Goal: Obtain resource: Obtain resource

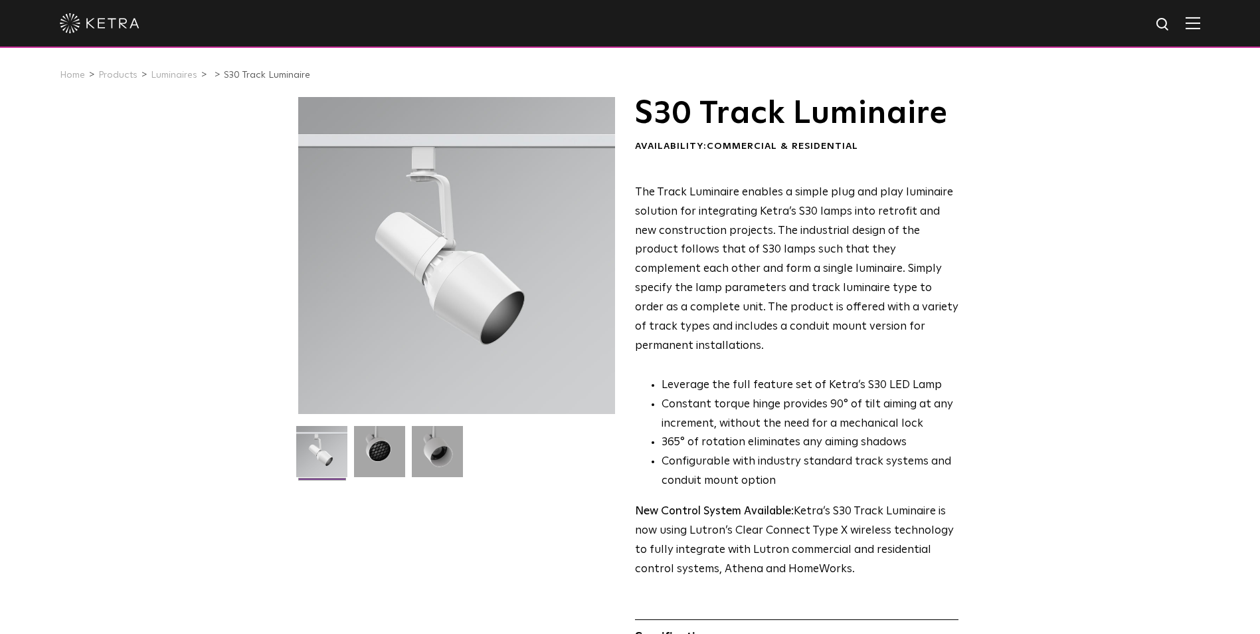
click at [102, 25] on img at bounding box center [100, 23] width 80 height 20
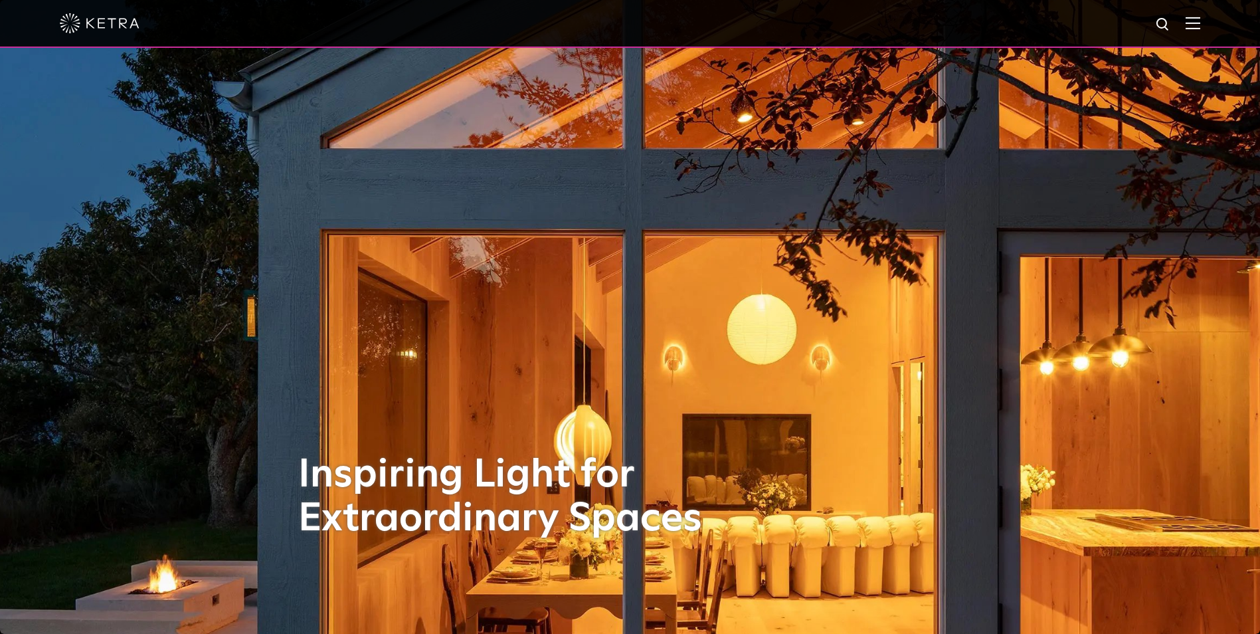
click at [1214, 23] on div at bounding box center [630, 24] width 1260 height 48
click at [1200, 25] on img at bounding box center [1193, 23] width 15 height 13
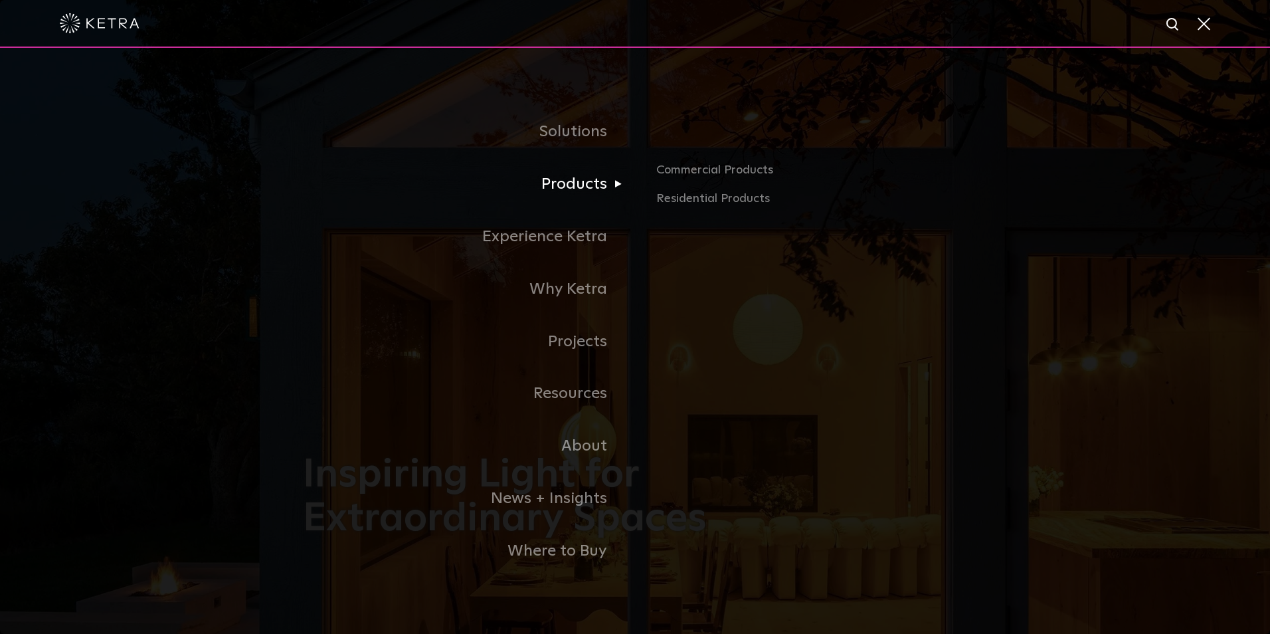
click at [561, 189] on link "Products" at bounding box center [469, 184] width 332 height 52
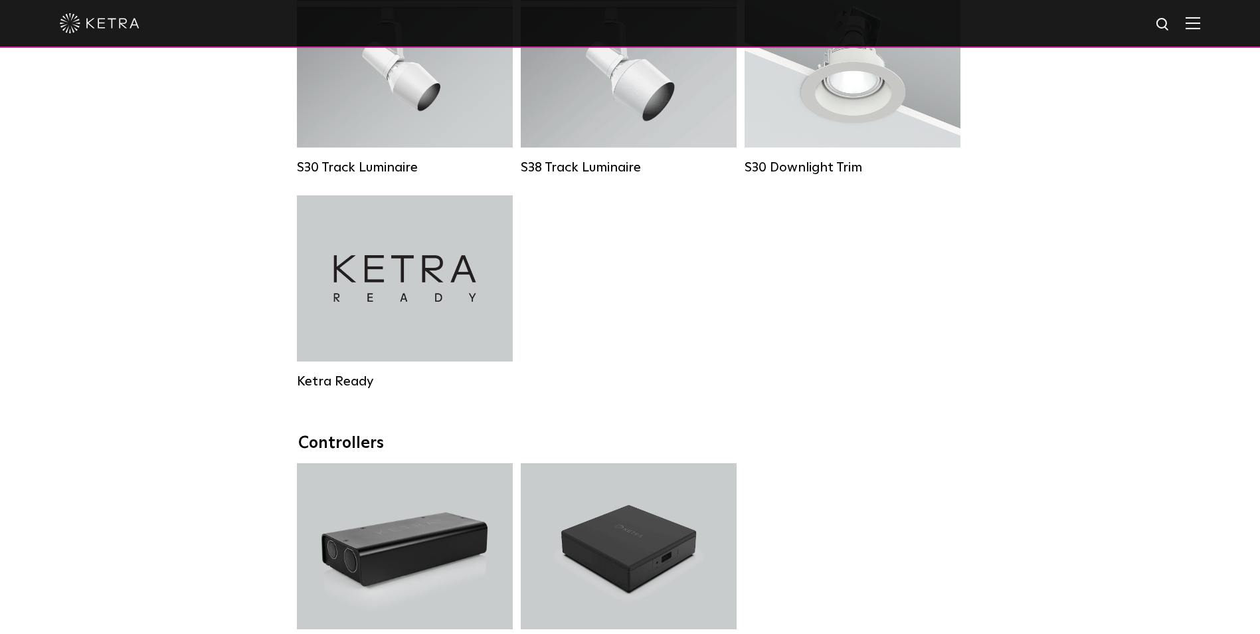
scroll to position [1262, 0]
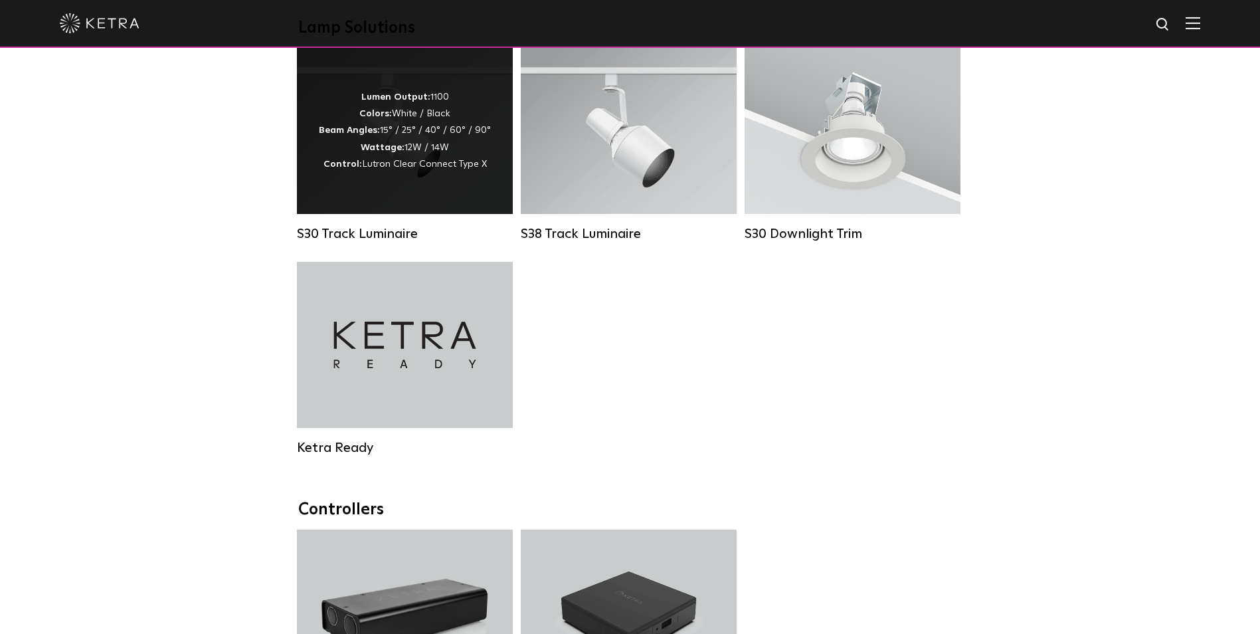
click at [452, 169] on span "Lutron Clear Connect Type X" at bounding box center [424, 163] width 125 height 9
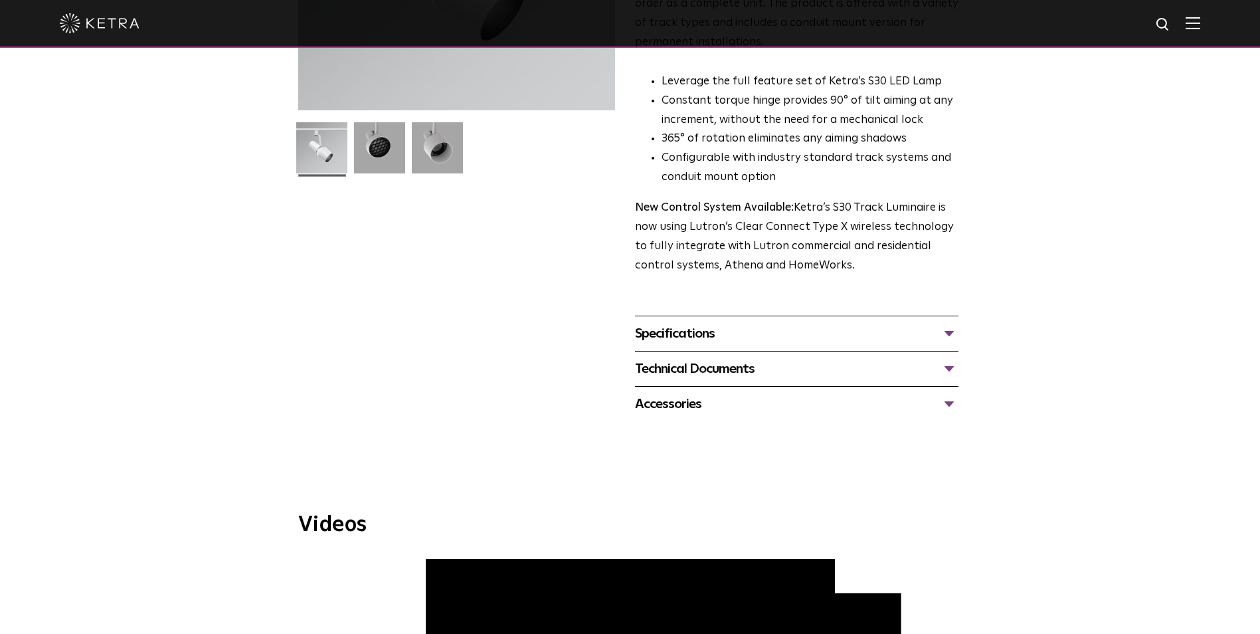
scroll to position [332, 0]
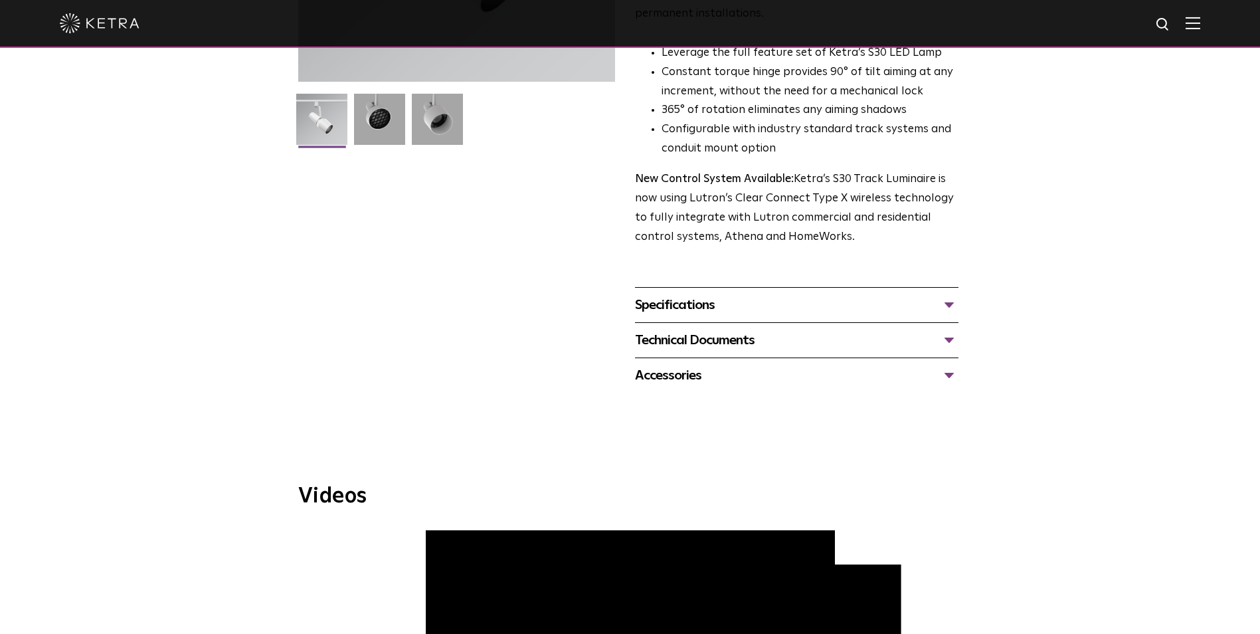
click at [741, 294] on div "Specifications" at bounding box center [797, 304] width 324 height 21
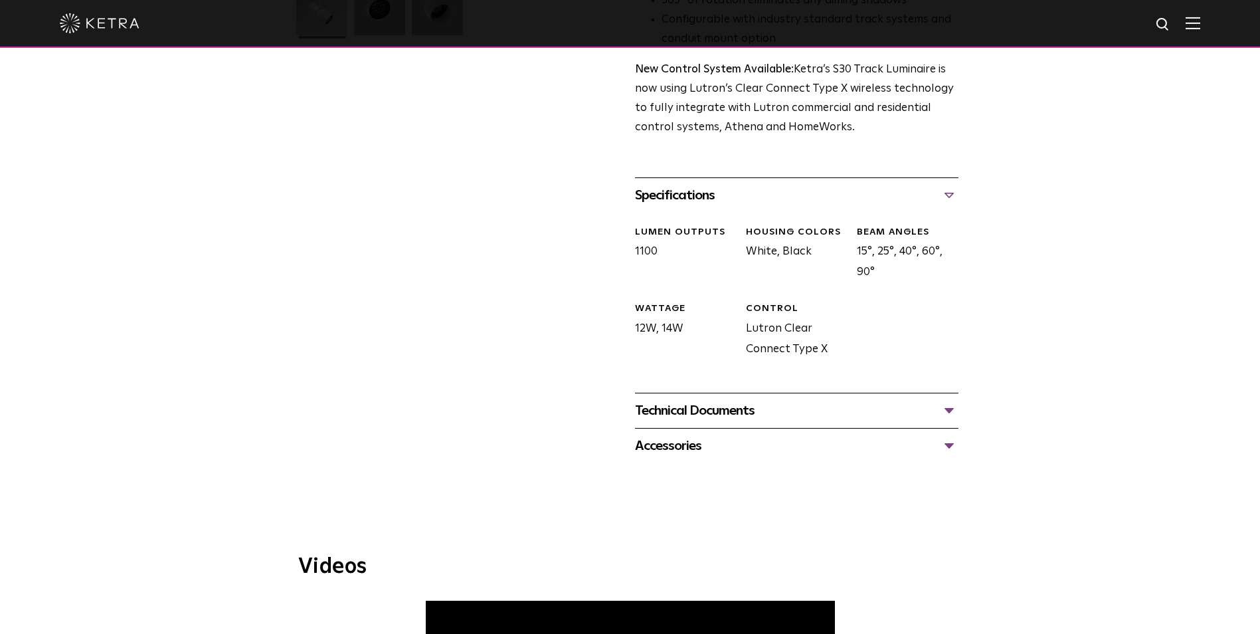
scroll to position [266, 0]
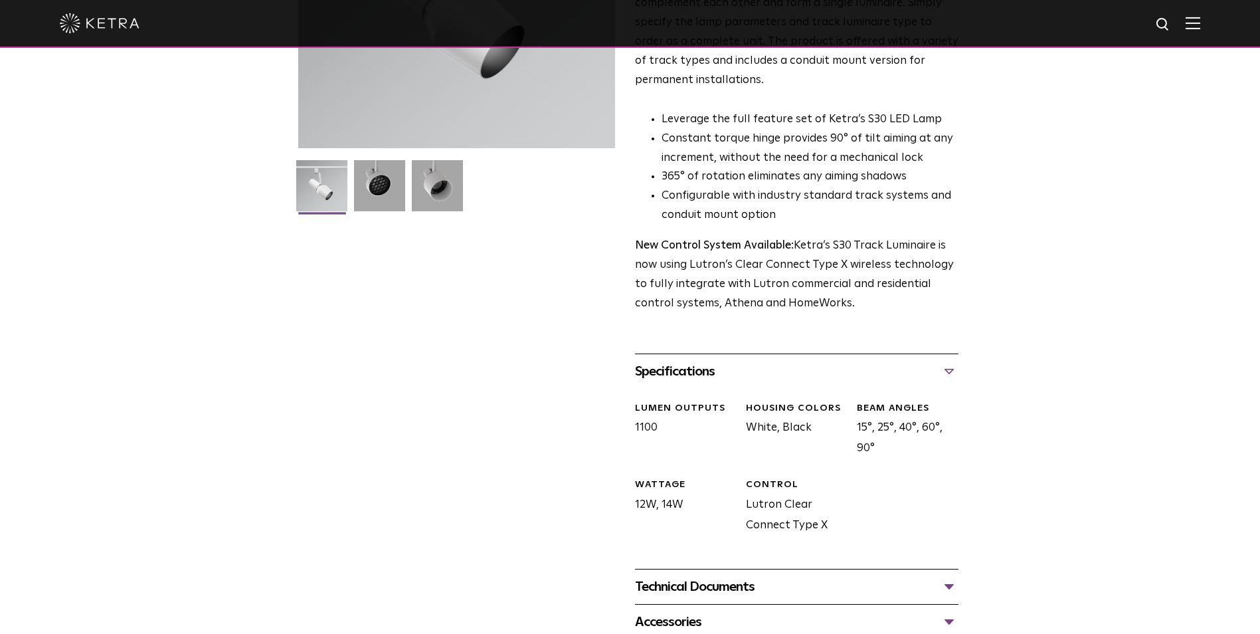
click at [730, 579] on div "Technical Documents" at bounding box center [797, 586] width 324 height 21
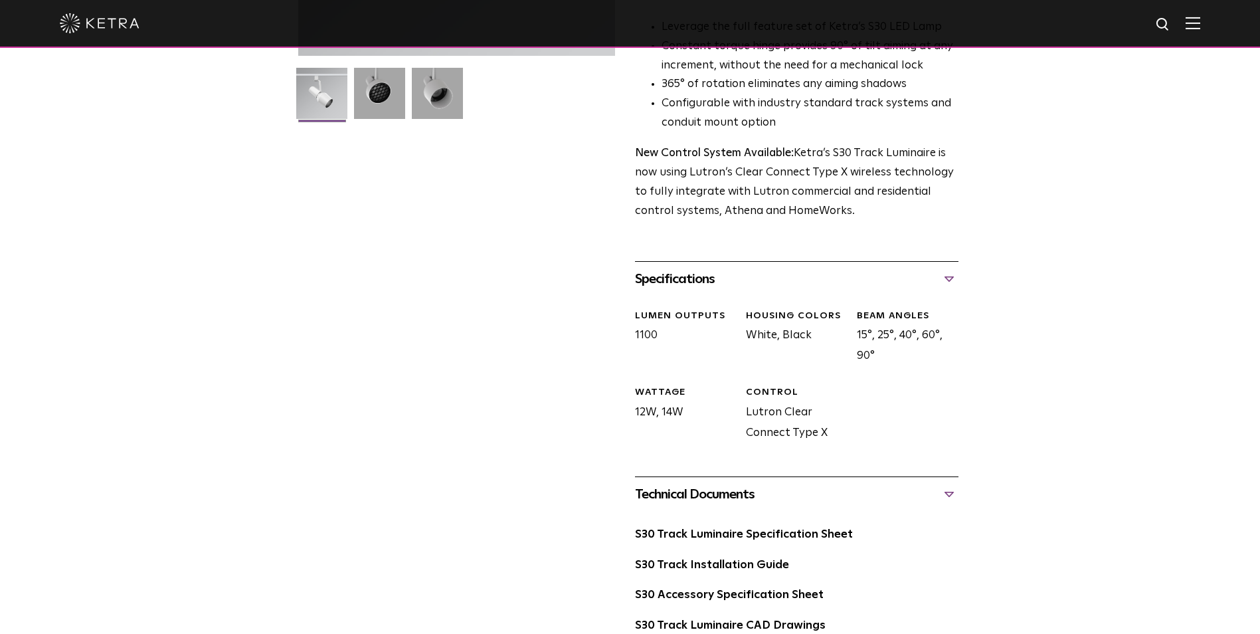
scroll to position [531, 0]
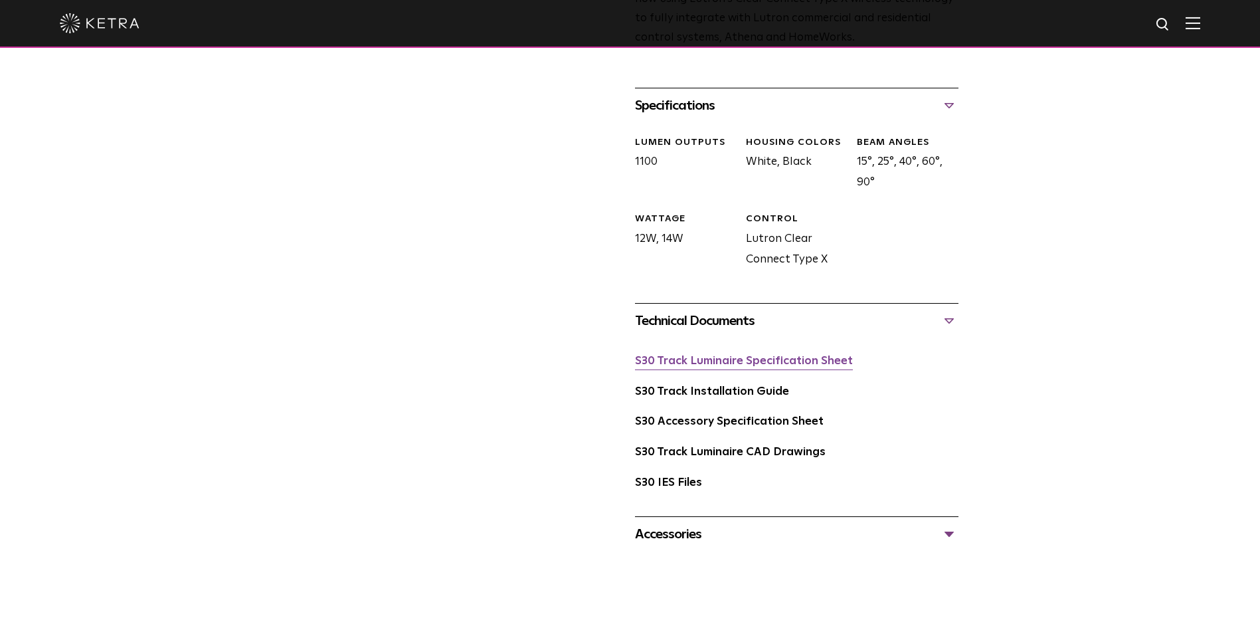
click at [715, 355] on link "S30 Track Luminaire Specification Sheet" at bounding box center [744, 360] width 218 height 11
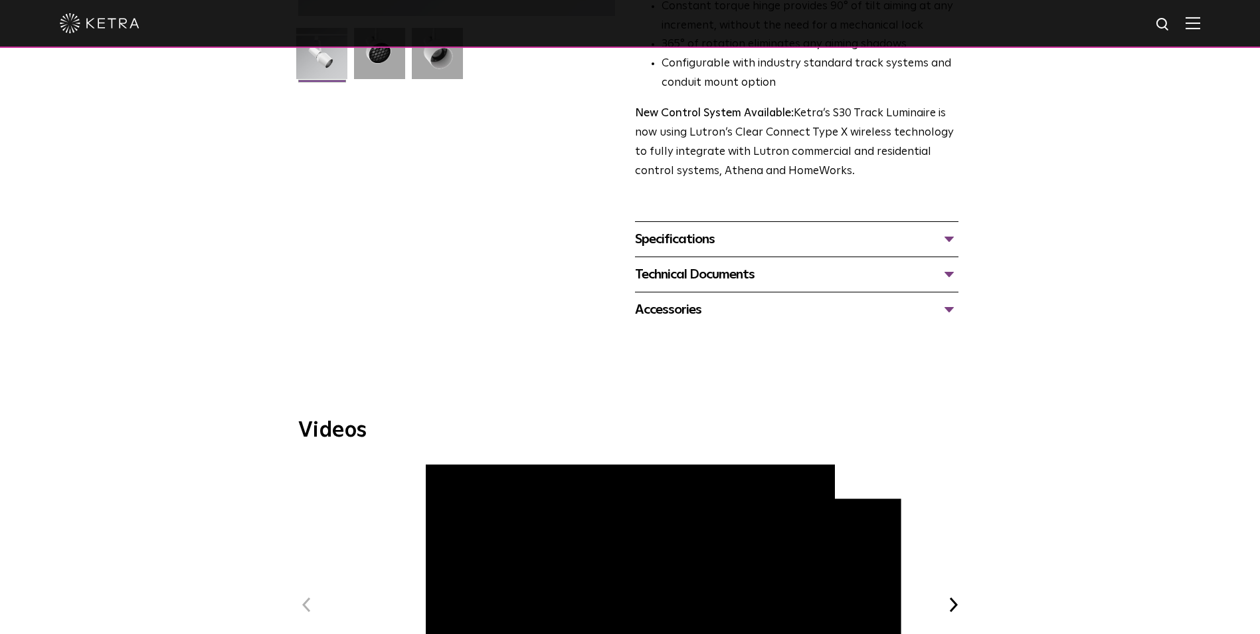
scroll to position [399, 0]
click at [706, 263] on div "Technical Documents" at bounding box center [797, 273] width 324 height 21
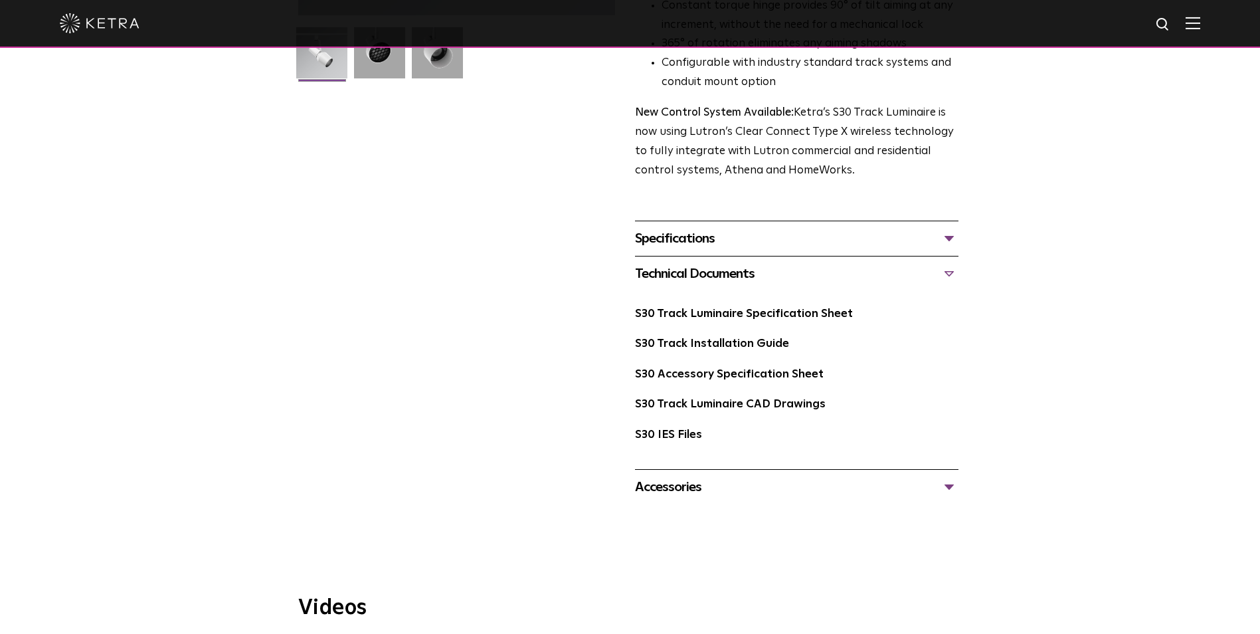
click at [704, 228] on div "Specifications" at bounding box center [797, 238] width 324 height 21
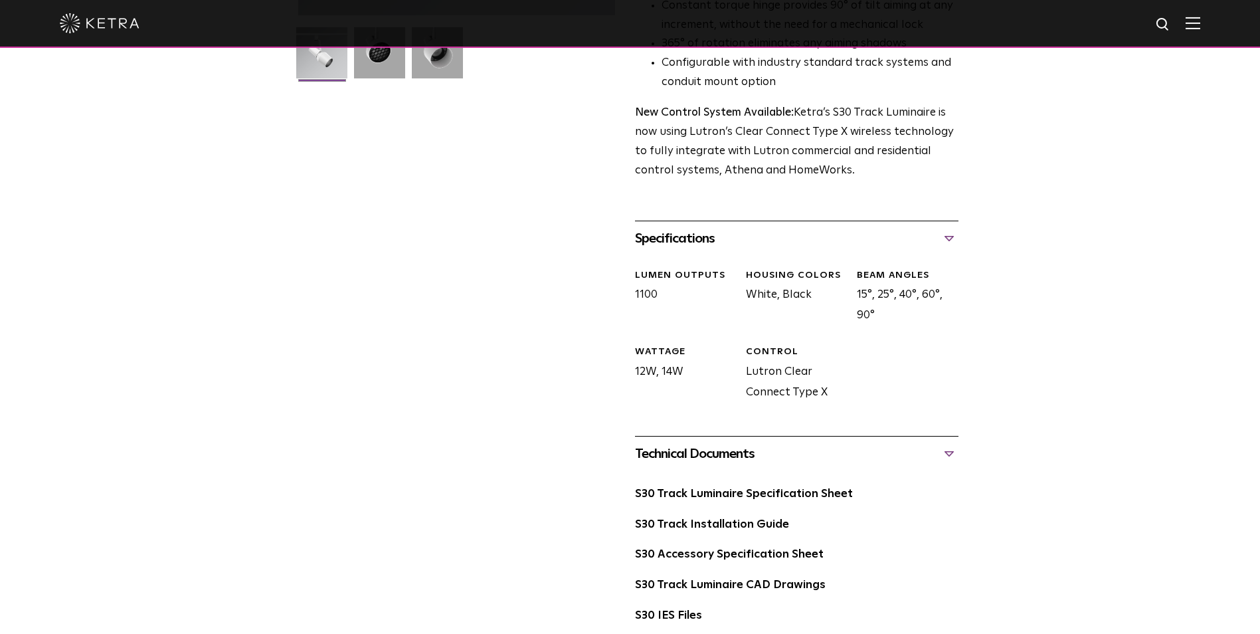
click at [704, 228] on div "Specifications" at bounding box center [797, 238] width 324 height 21
